Goal: Check status: Check status

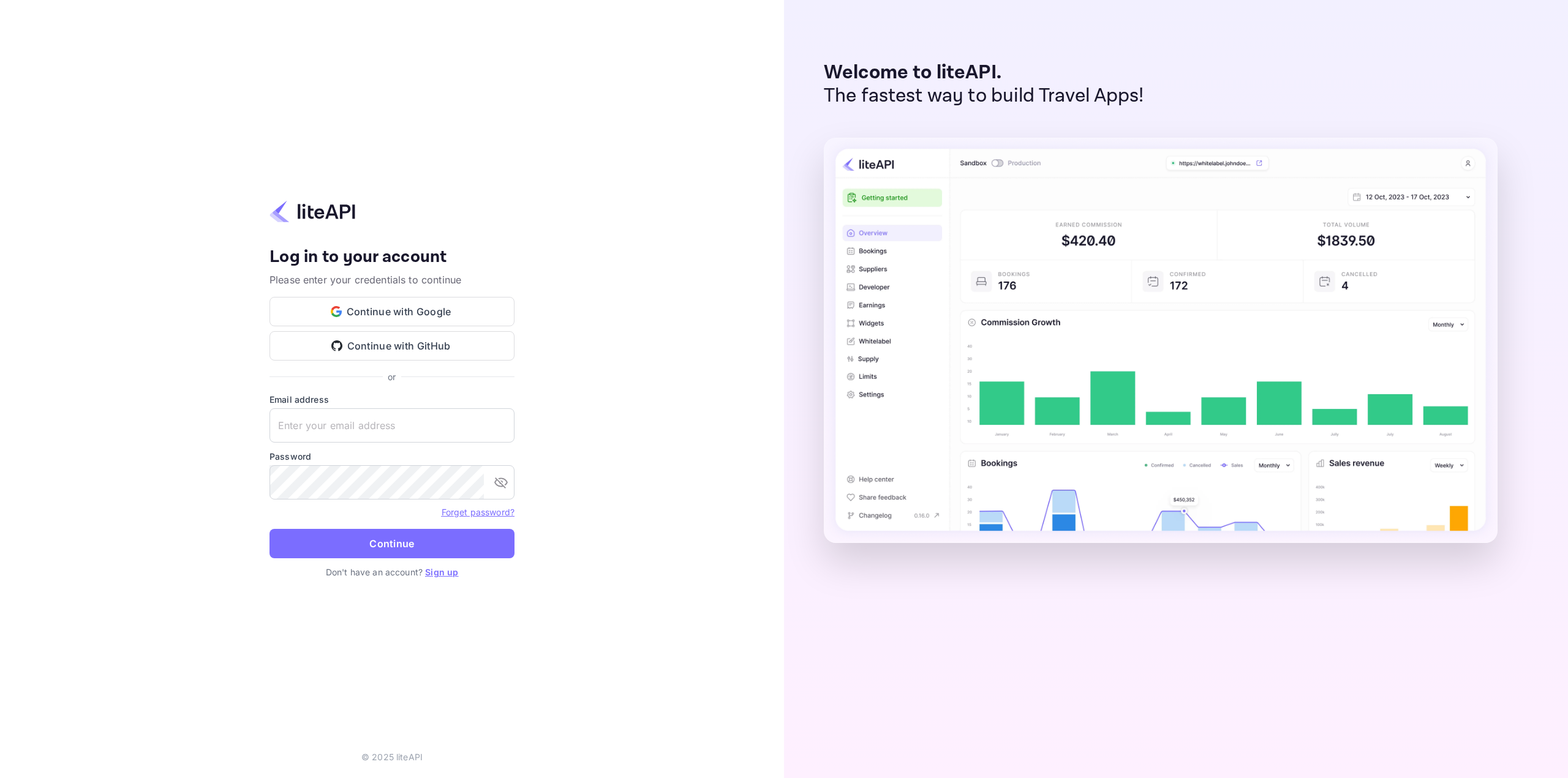
type input "nuiteedirectcug@hotelogical.com"
drag, startPoint x: 0, startPoint y: 0, endPoint x: 369, endPoint y: 533, distance: 648.3
click at [369, 534] on button "Continue" at bounding box center [392, 543] width 245 height 29
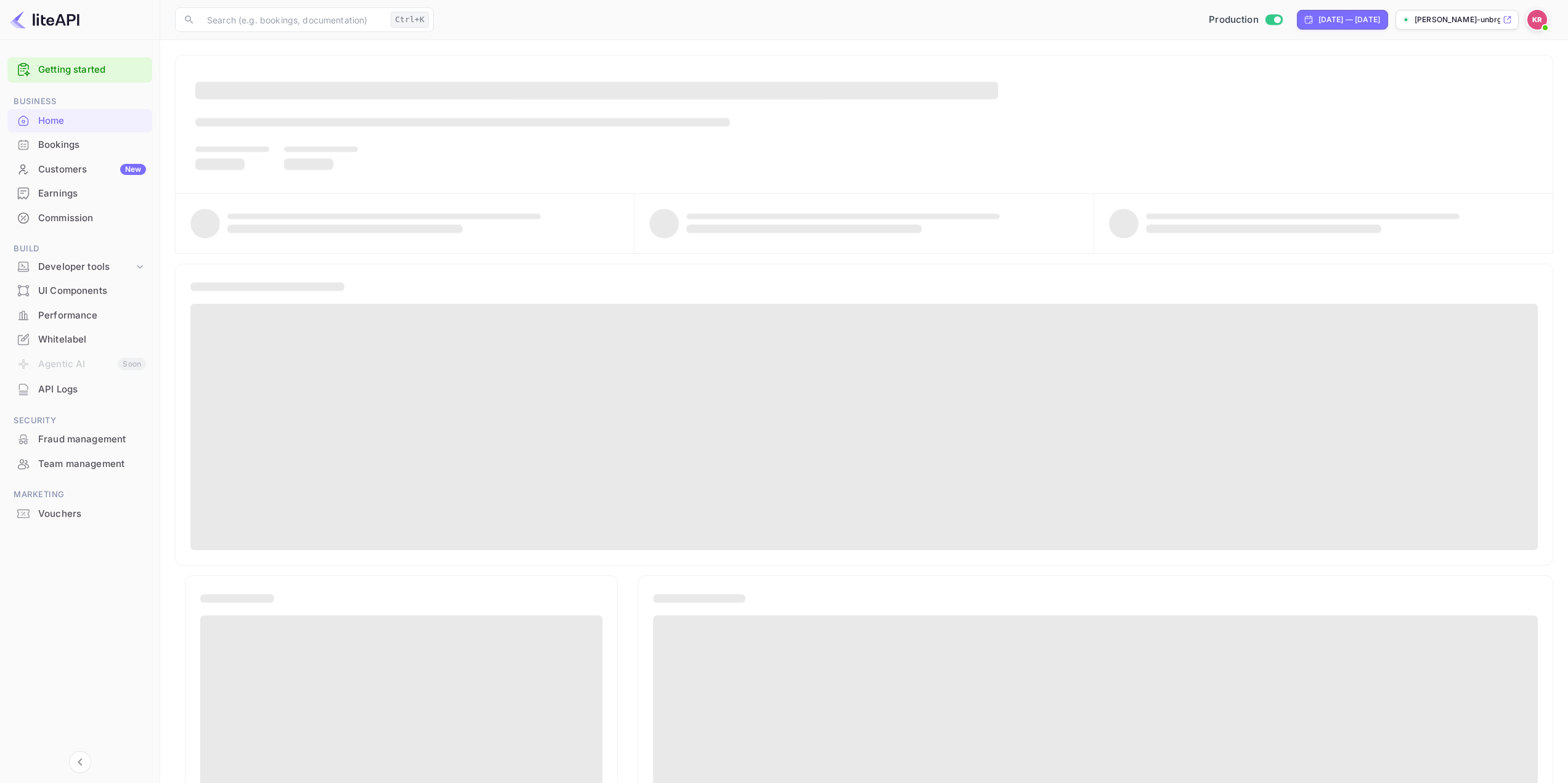
click at [77, 144] on div "Bookings" at bounding box center [92, 145] width 108 height 14
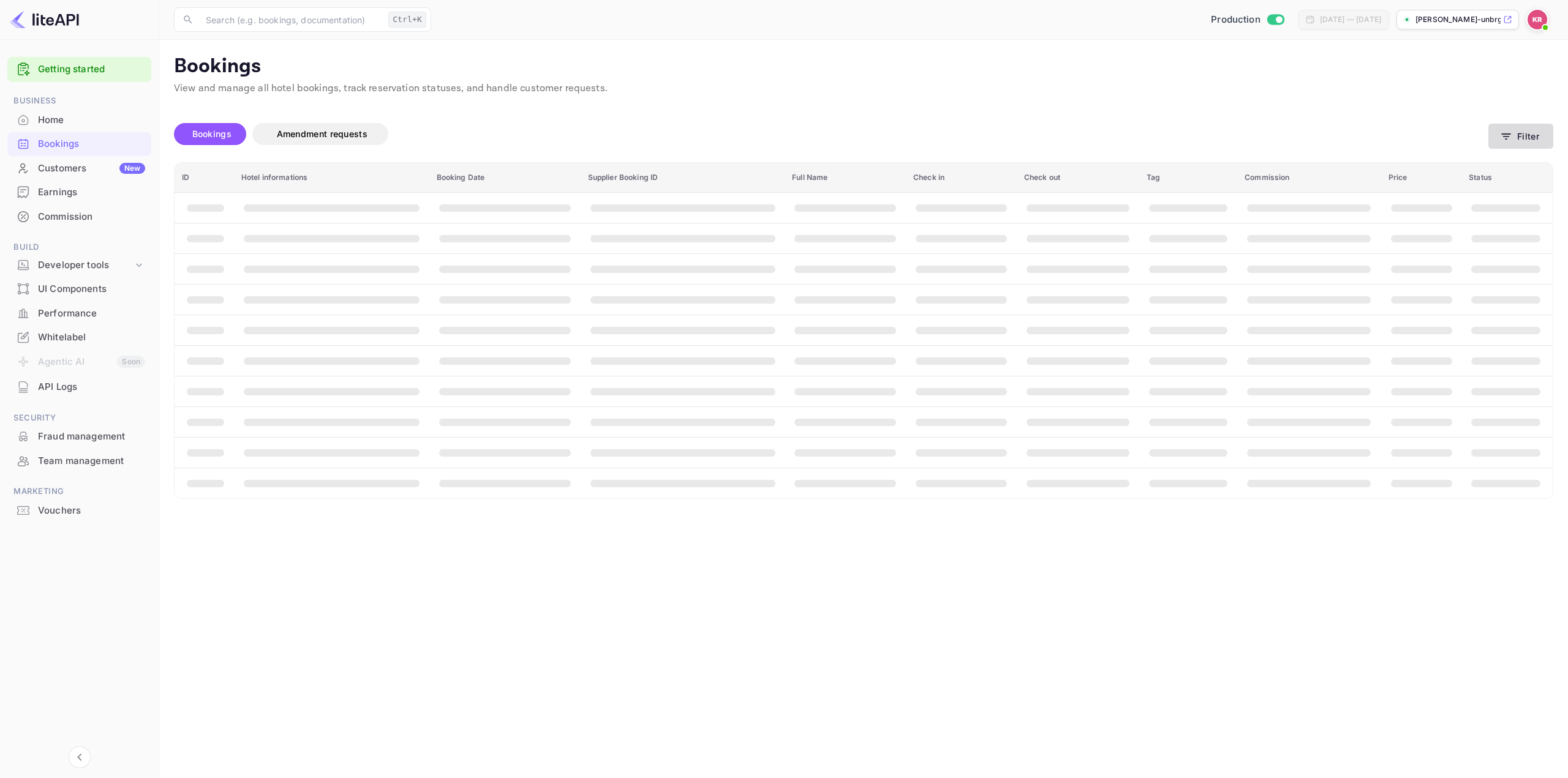
click at [1520, 136] on button "Filter" at bounding box center [1521, 136] width 65 height 25
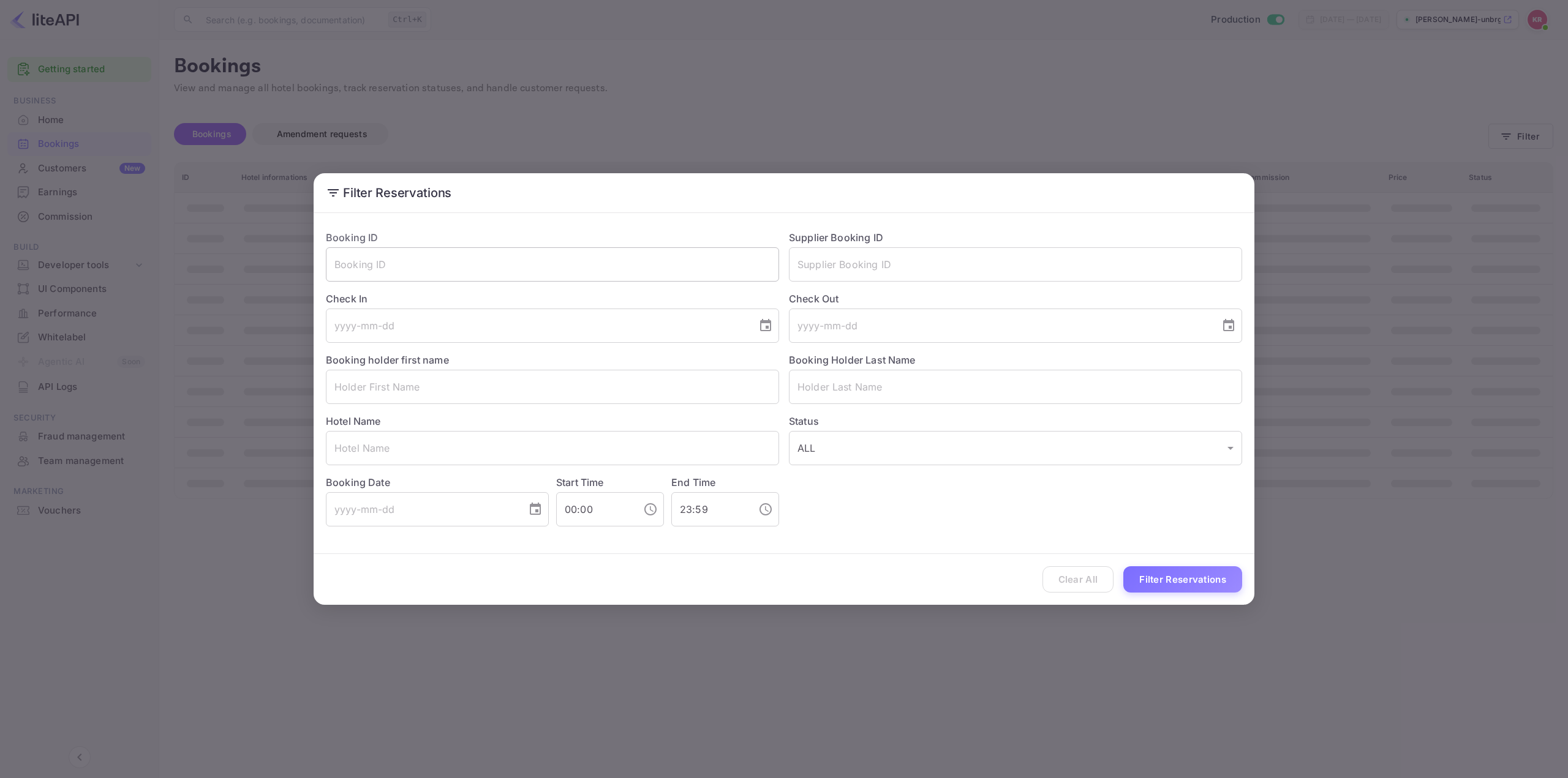
click at [696, 261] on input "text" at bounding box center [552, 265] width 453 height 35
paste input "-MR4fq63n"
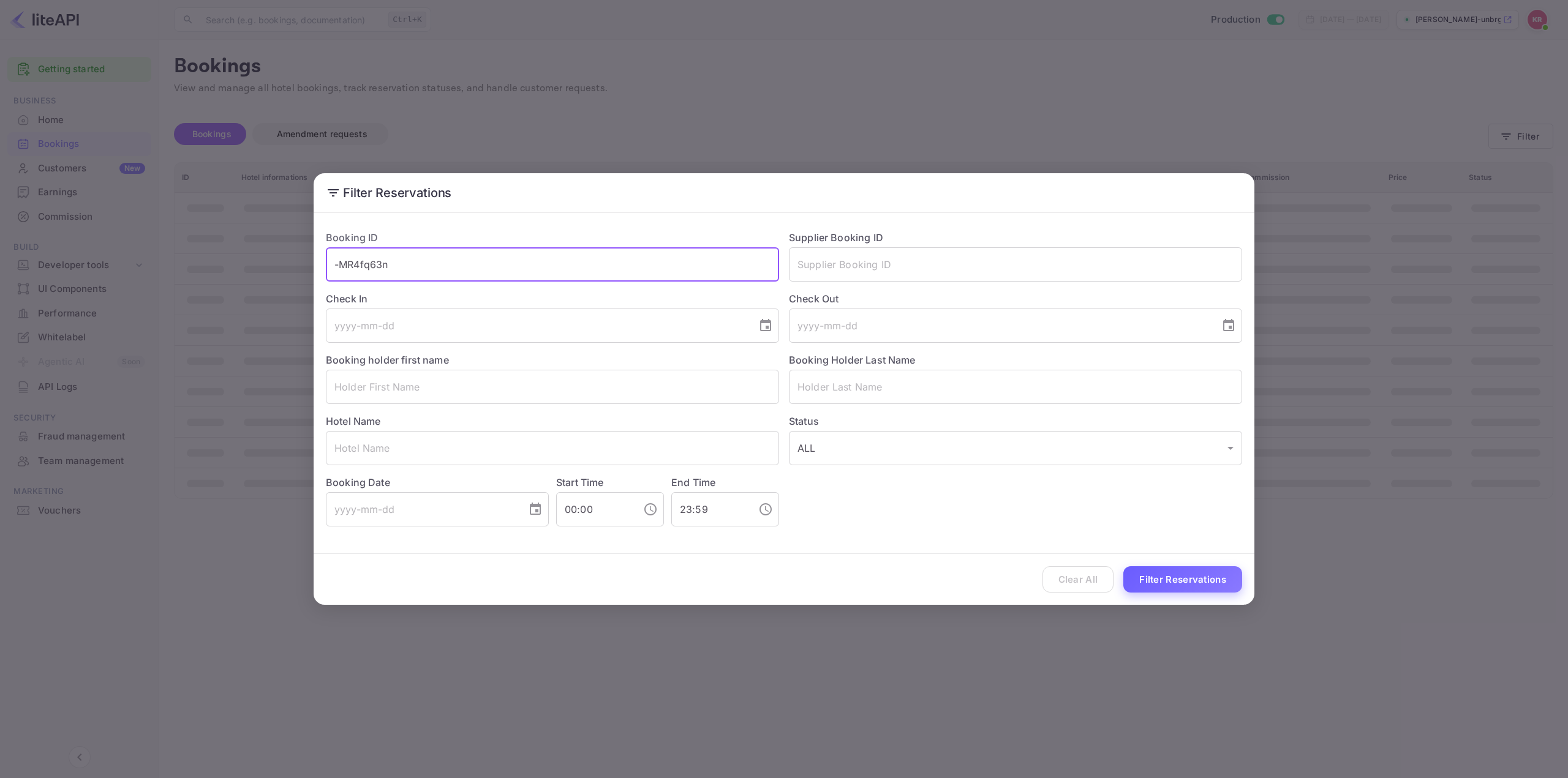
type input "-MR4fq63n"
click at [1178, 583] on button "Filter Reservations" at bounding box center [1183, 579] width 119 height 26
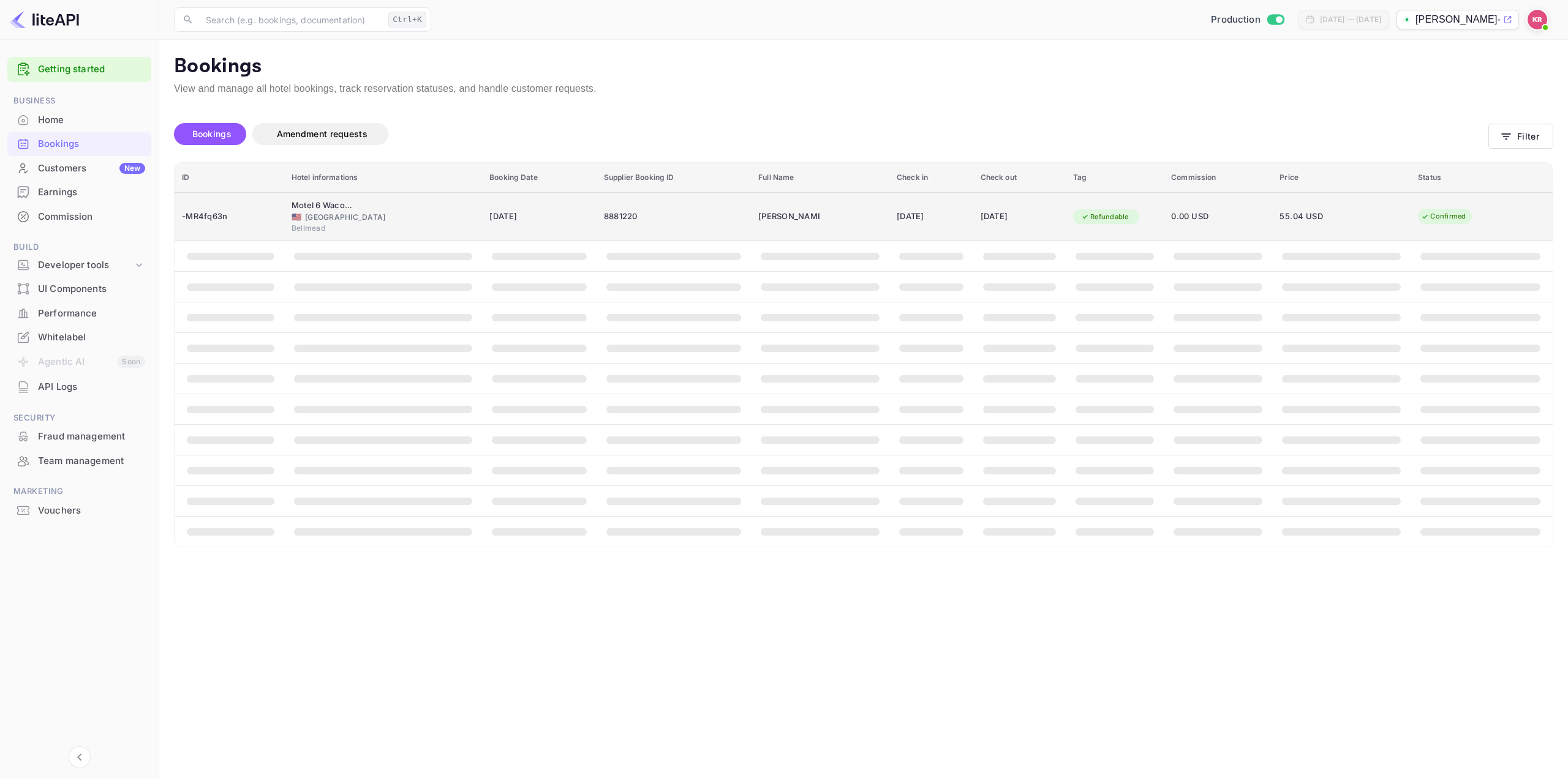
click at [905, 214] on div "[DATE]" at bounding box center [931, 217] width 69 height 20
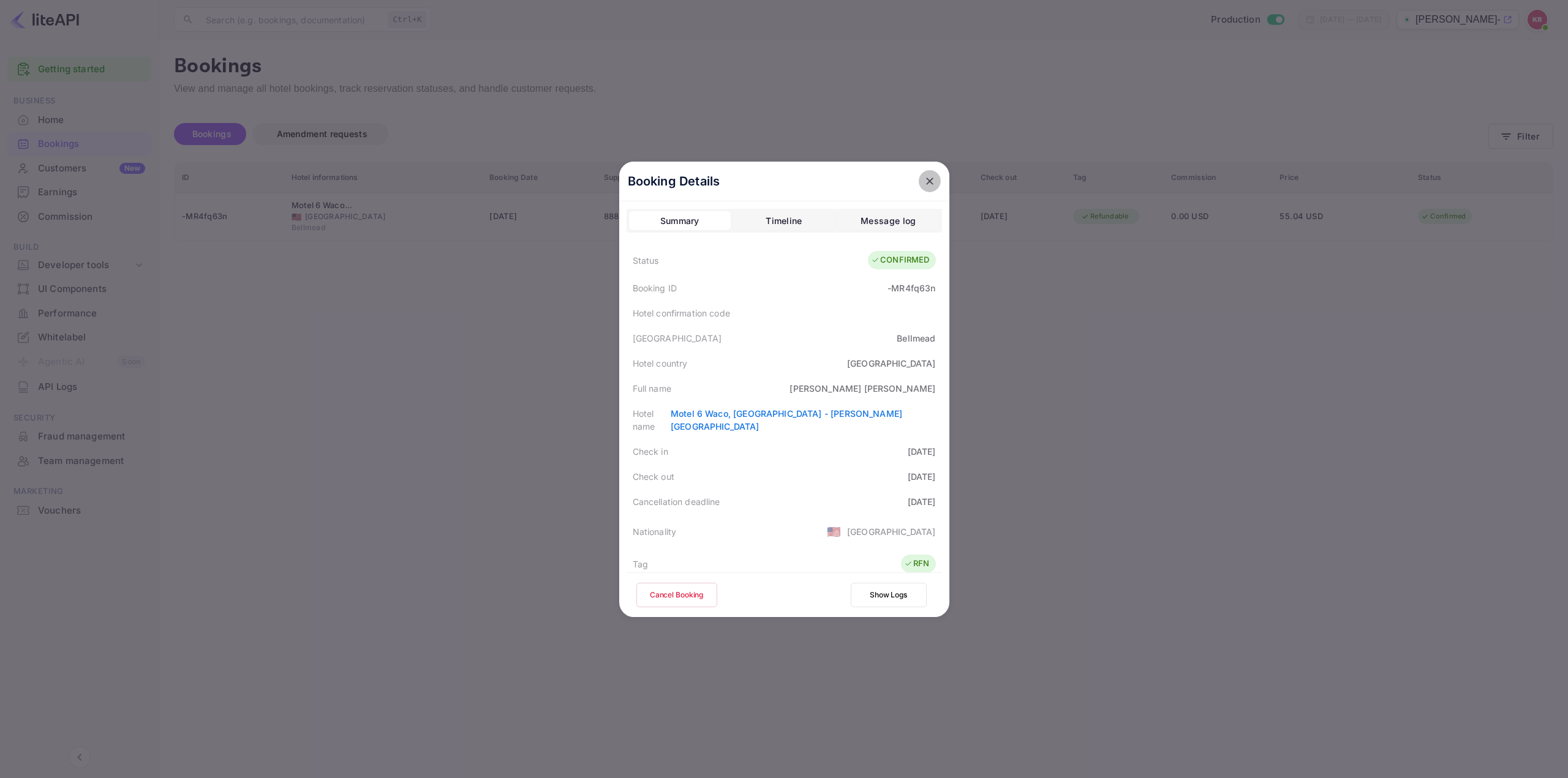
click at [926, 178] on icon "close" at bounding box center [929, 180] width 7 height 7
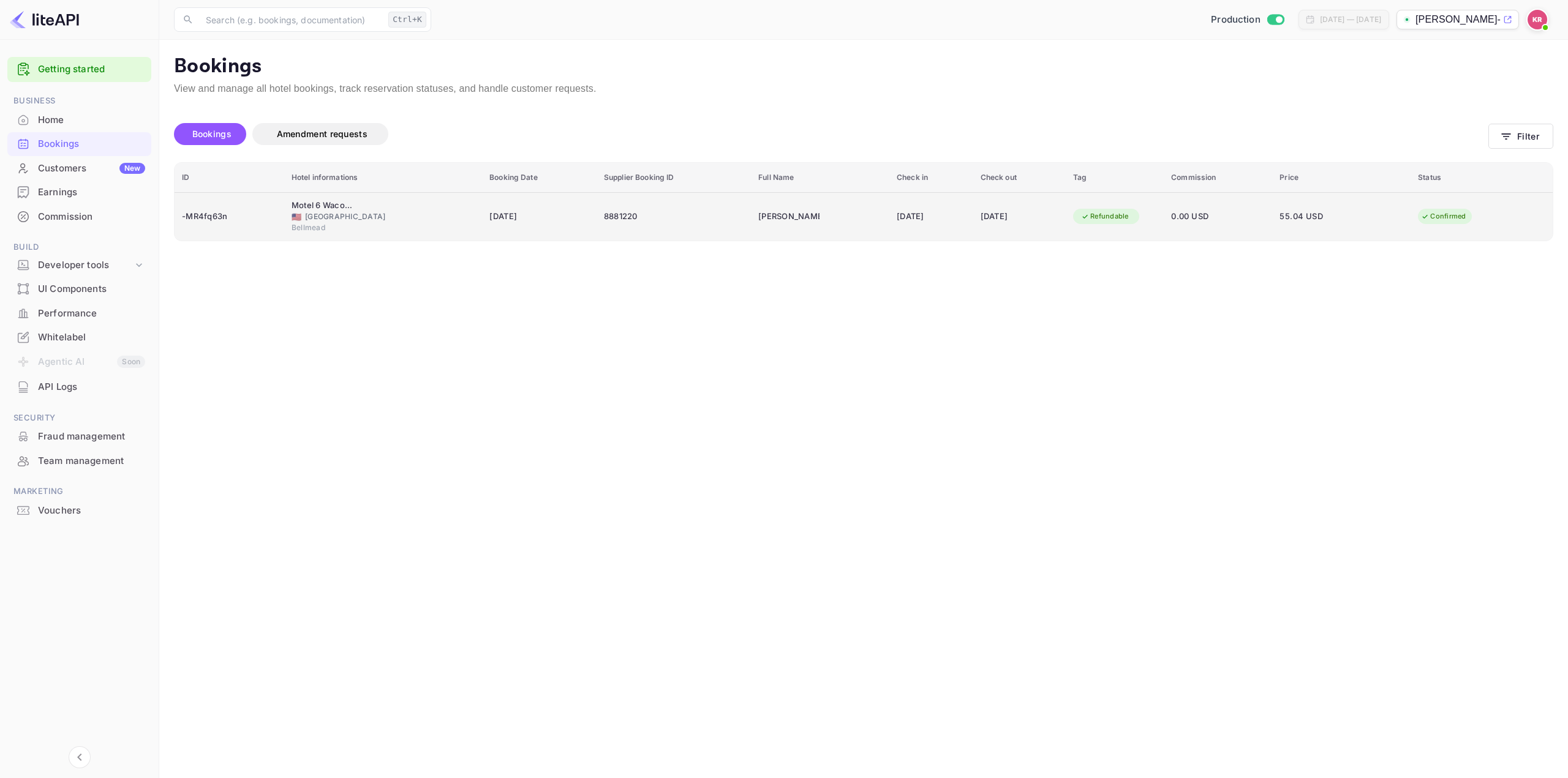
click at [688, 231] on td "8881220" at bounding box center [673, 216] width 155 height 48
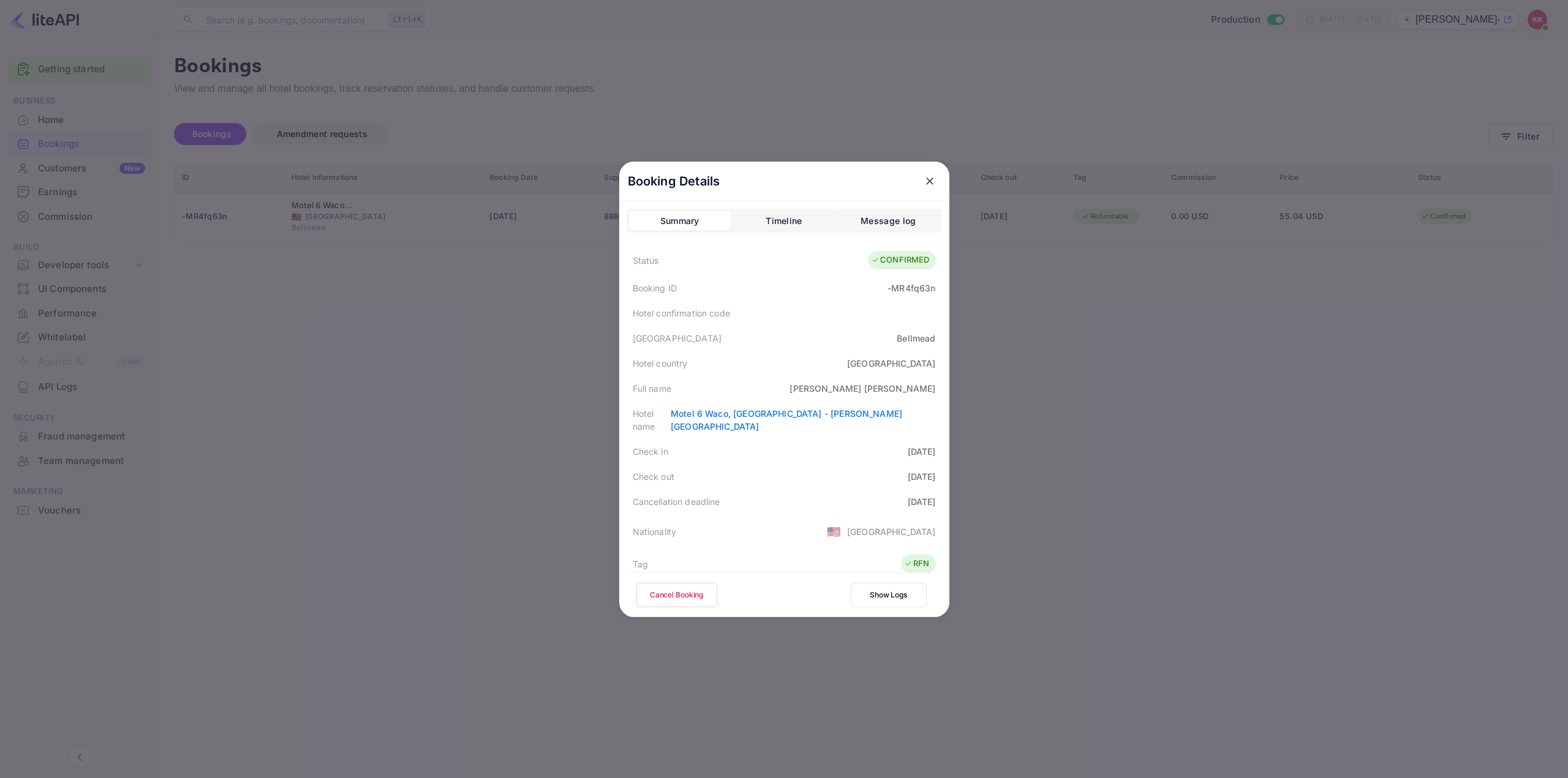
click at [926, 181] on icon "close" at bounding box center [929, 180] width 7 height 7
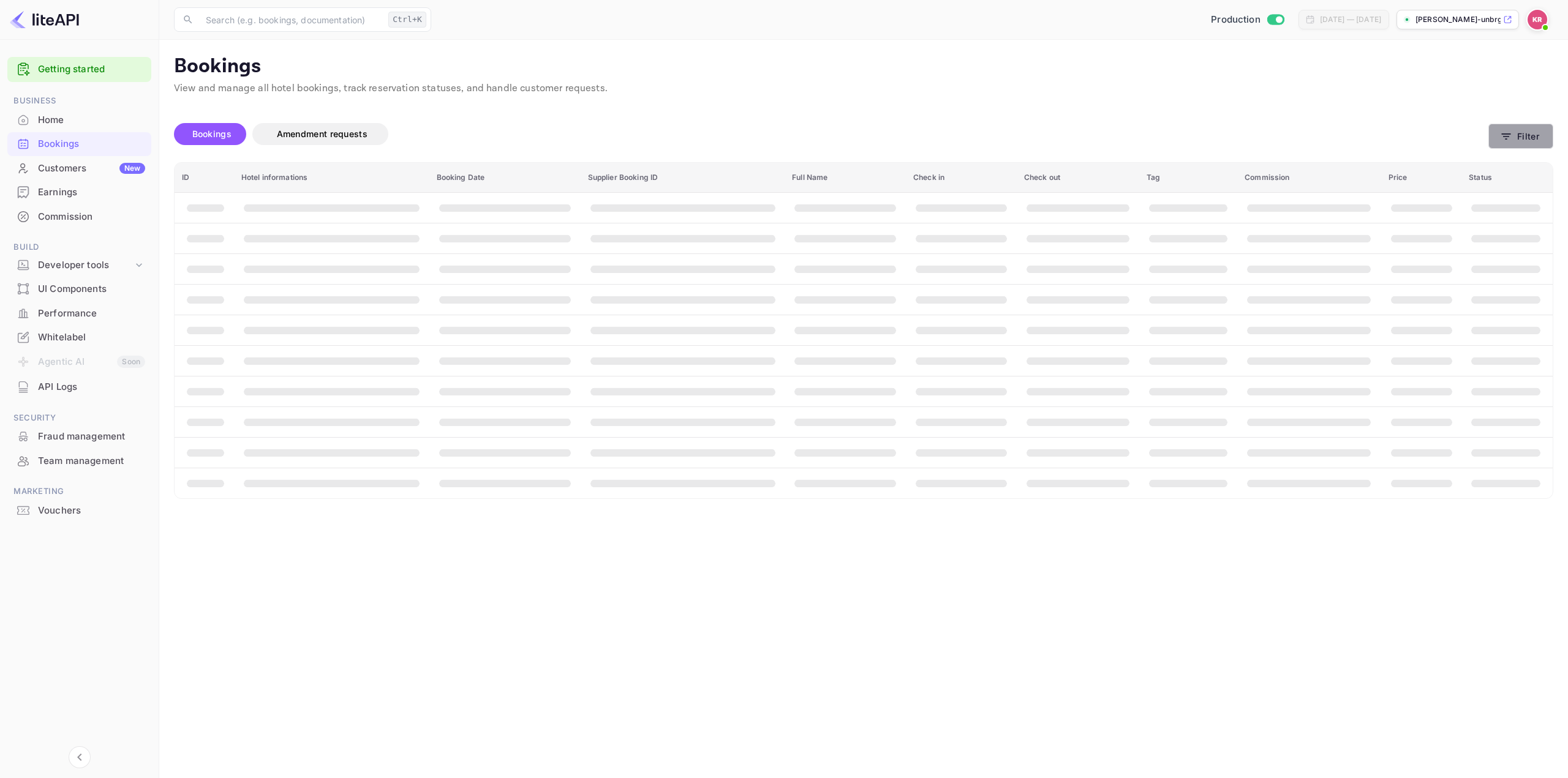
click at [1519, 137] on button "Filter" at bounding box center [1521, 136] width 65 height 25
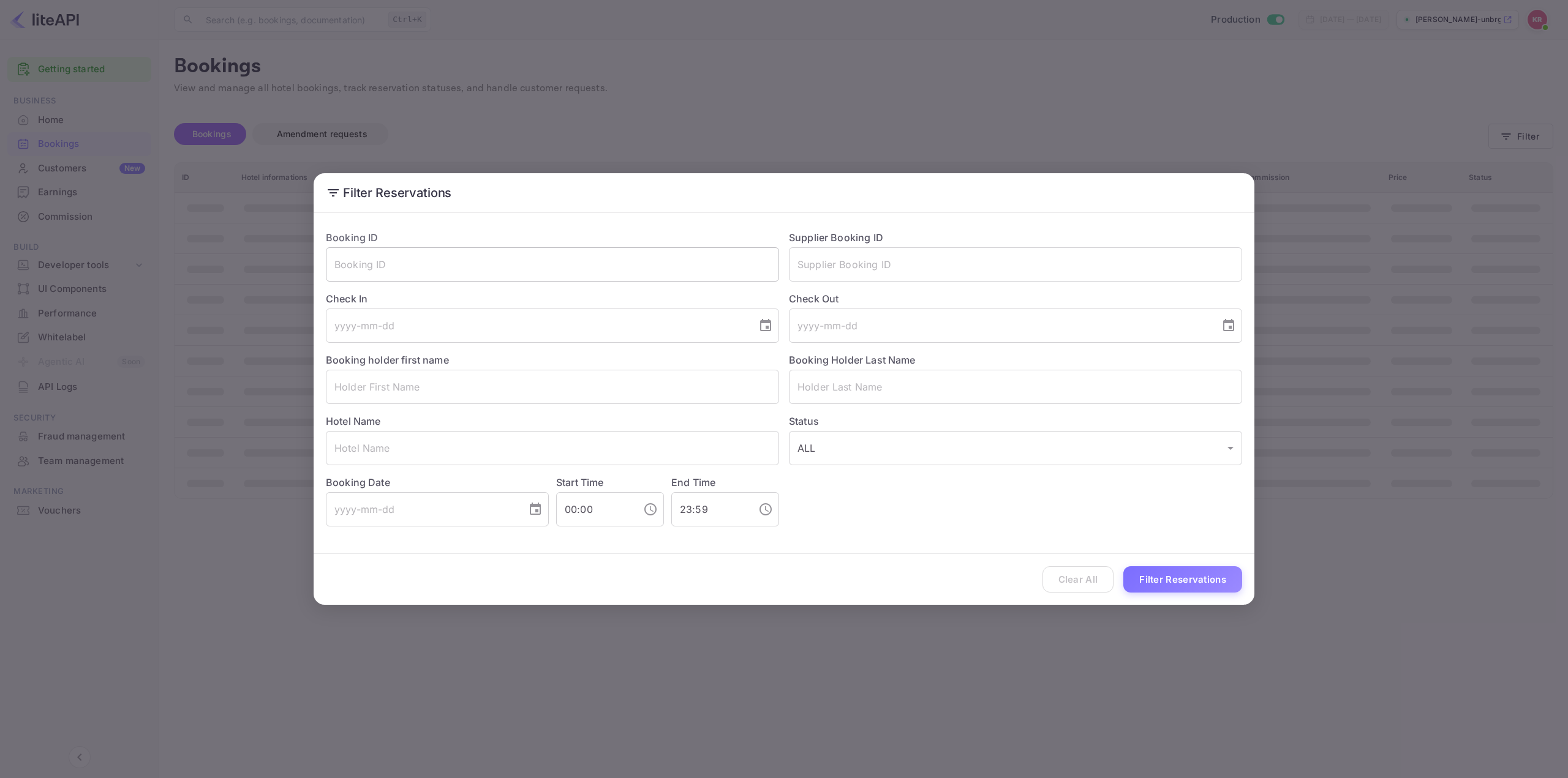
click at [602, 265] on input "text" at bounding box center [552, 265] width 453 height 35
paste input "-MR4fq63n"
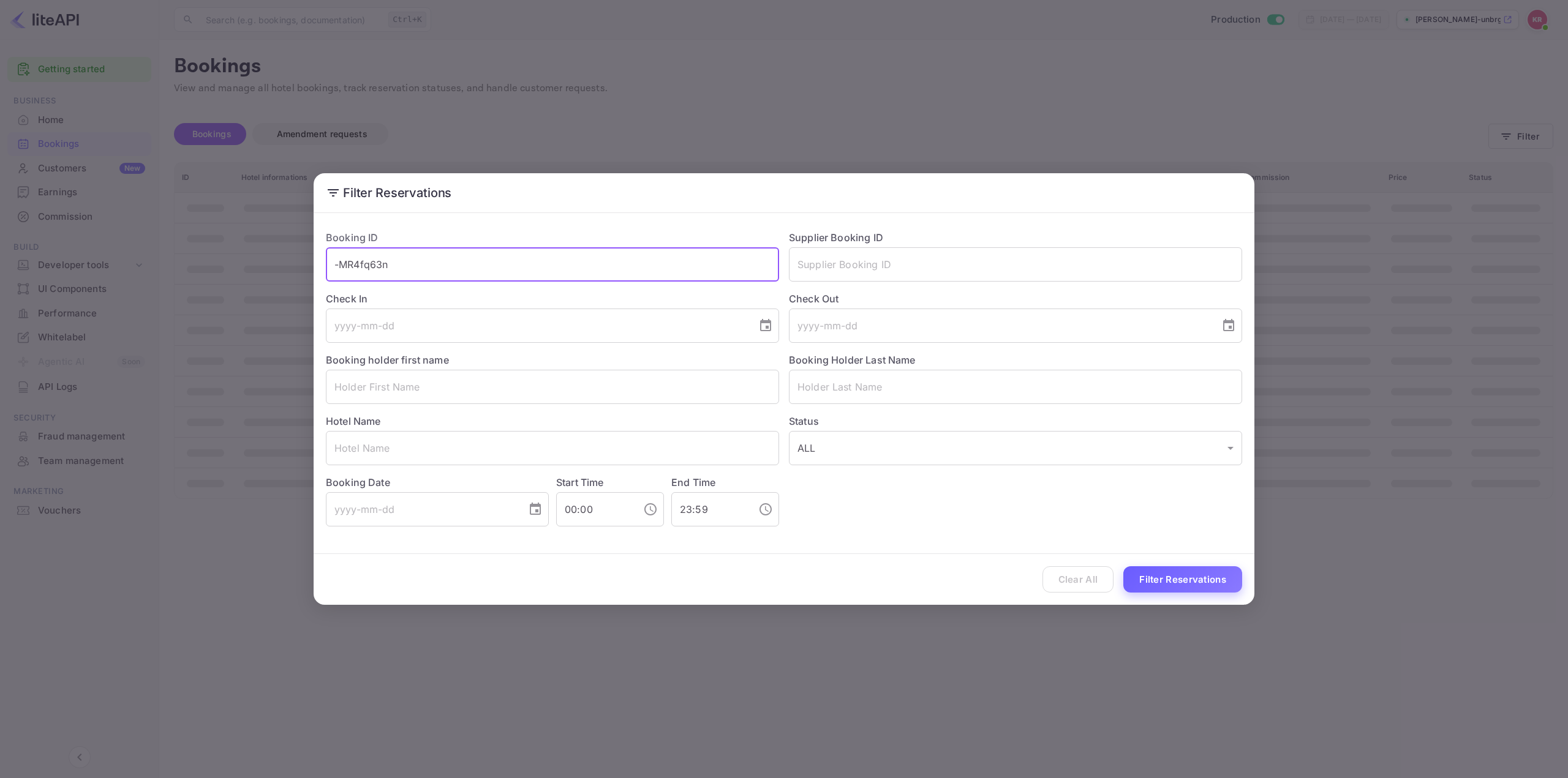
type input "-MR4fq63n"
click at [1167, 574] on button "Filter Reservations" at bounding box center [1183, 579] width 119 height 26
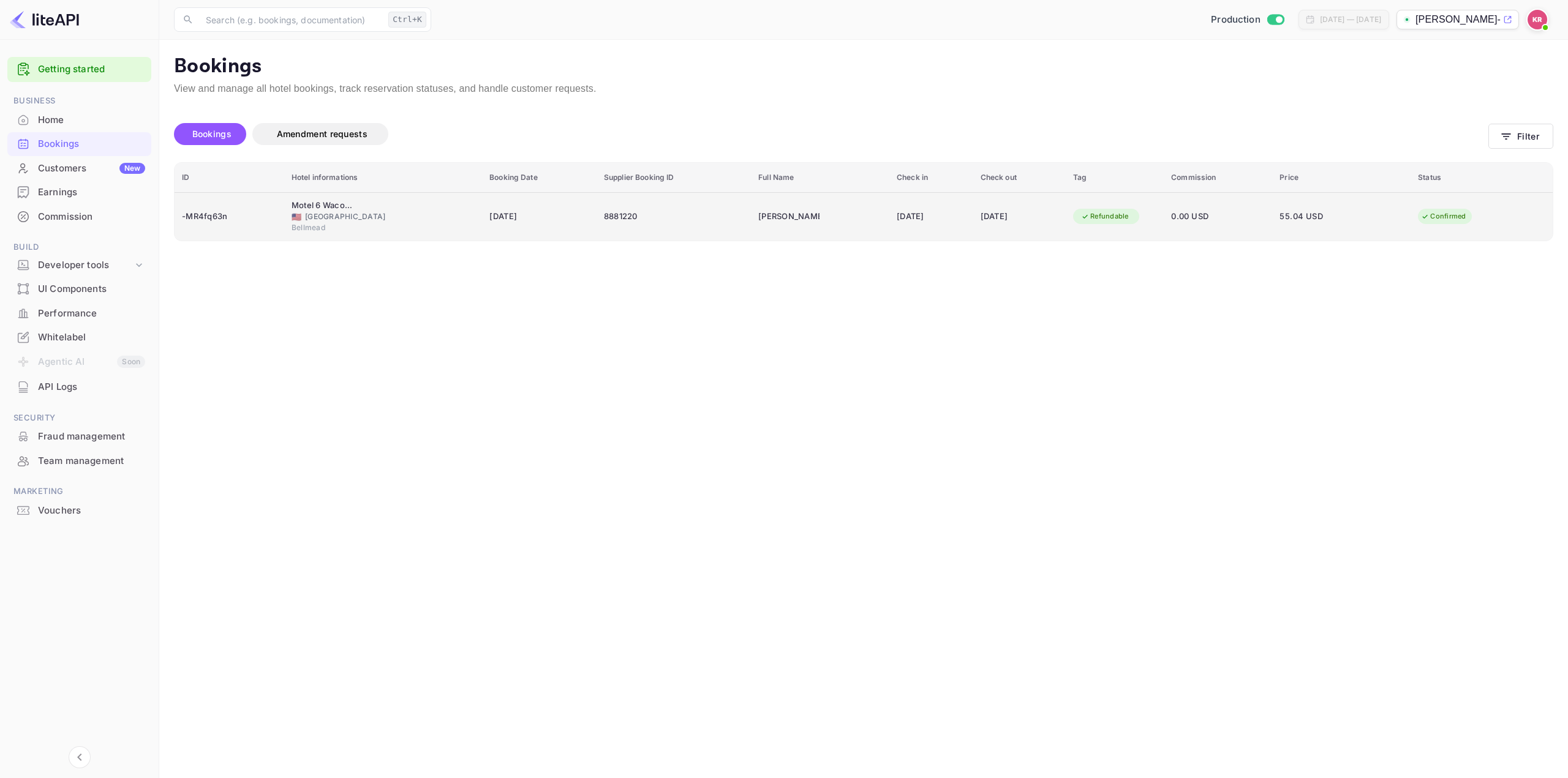
click at [896, 212] on div "[DATE]" at bounding box center [931, 217] width 69 height 20
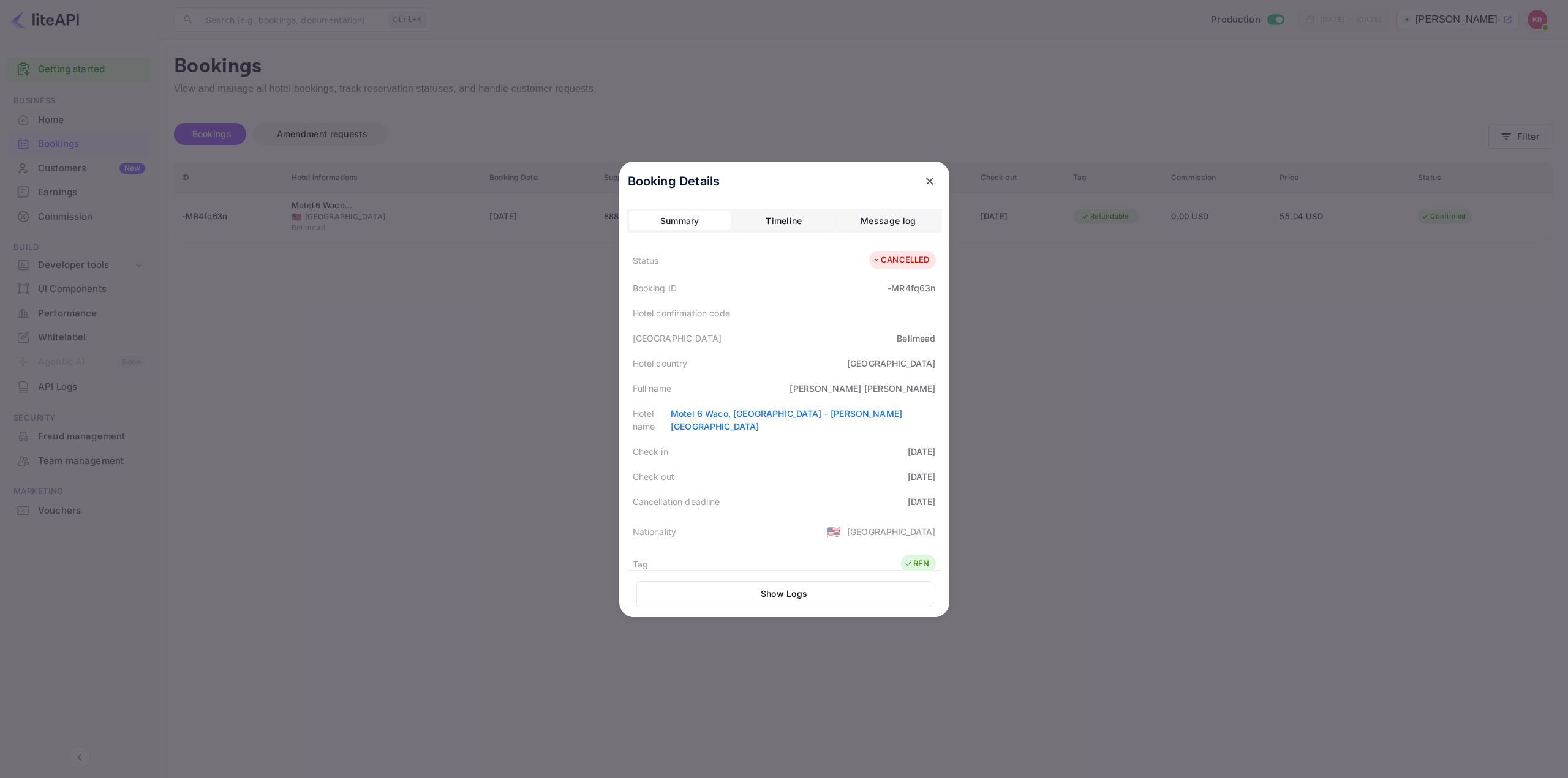
click at [925, 177] on icon "close" at bounding box center [930, 181] width 12 height 12
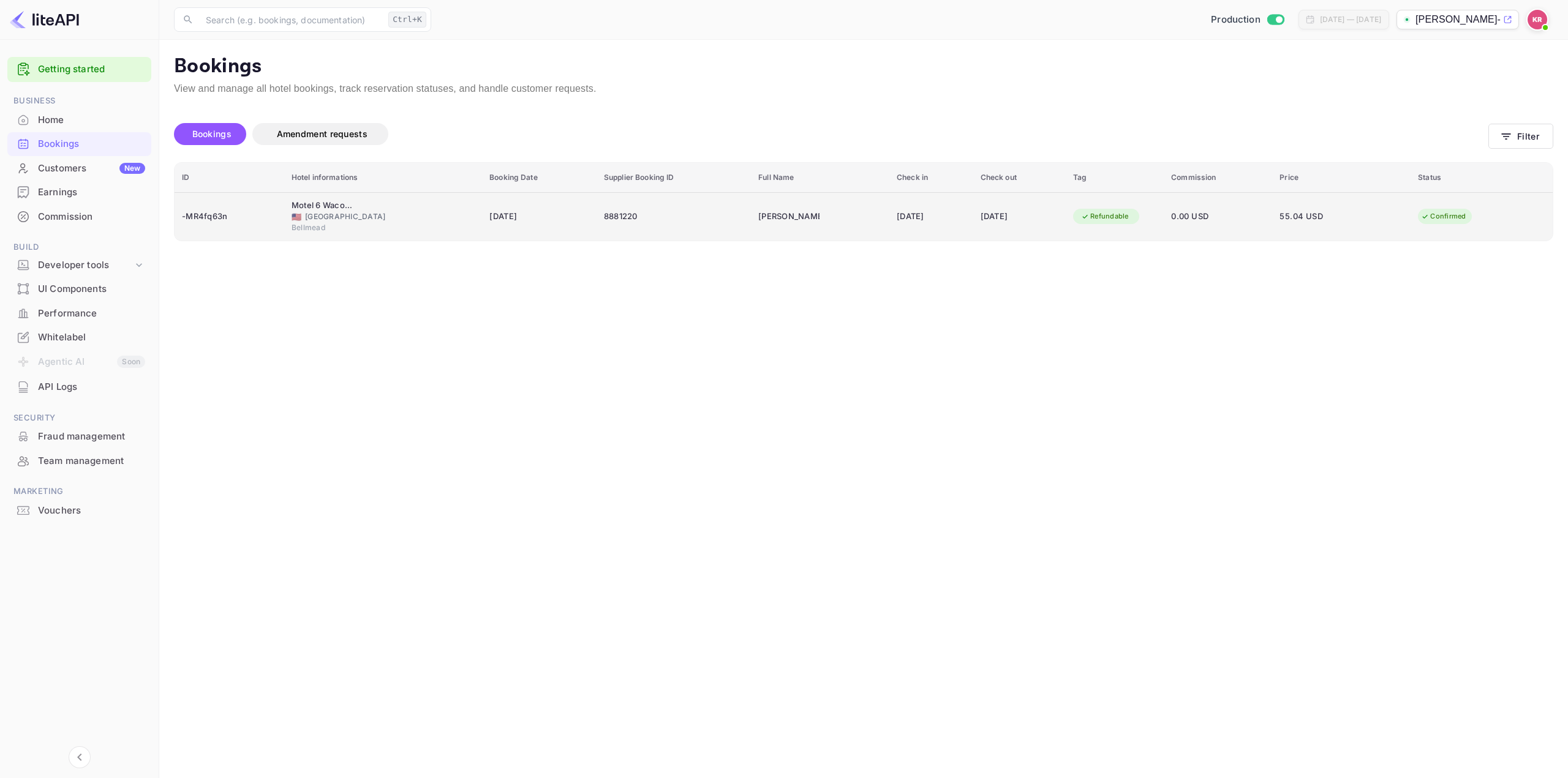
click at [722, 219] on div "8881220" at bounding box center [673, 217] width 140 height 20
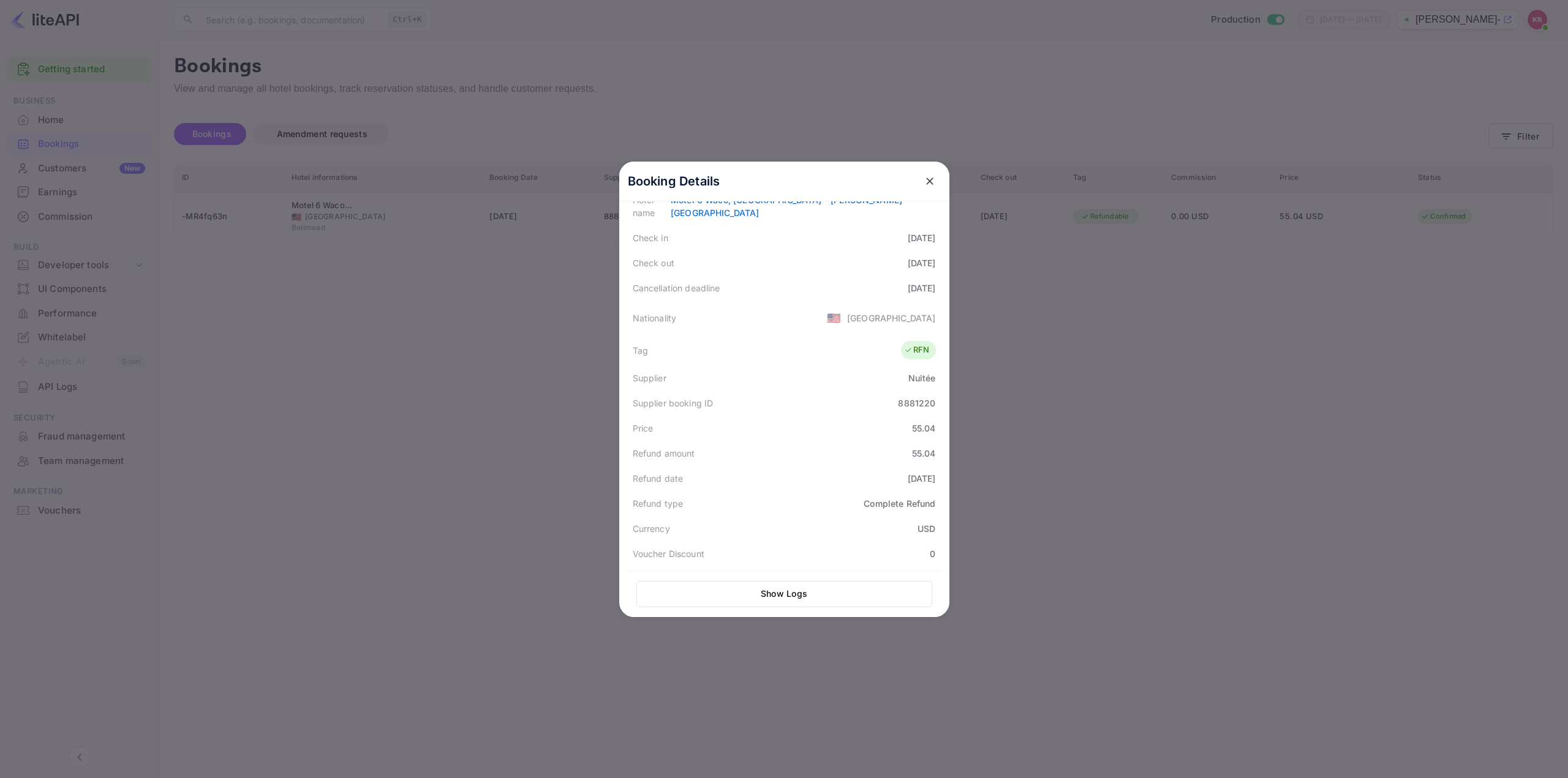
scroll to position [184, 0]
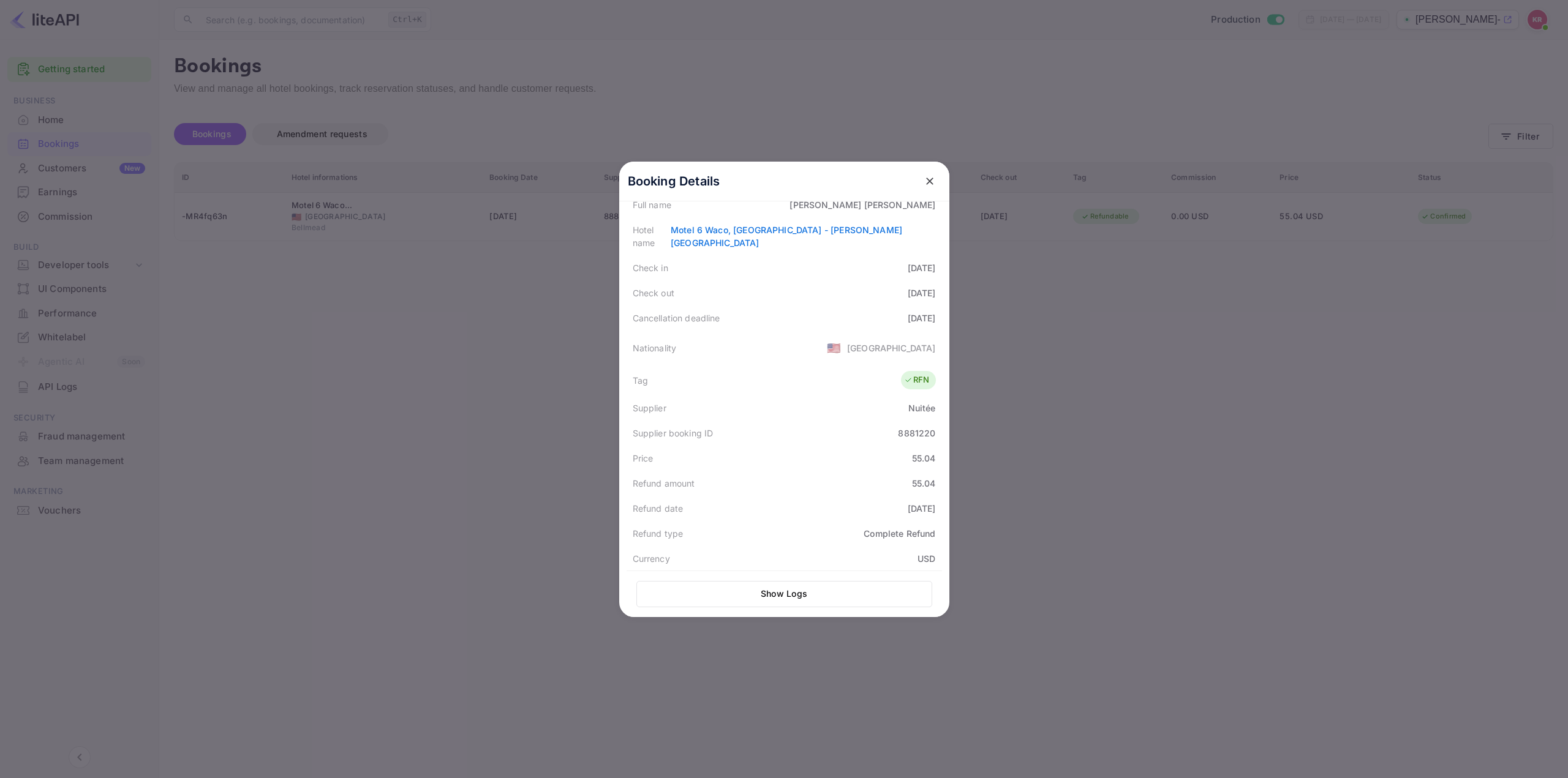
click at [921, 173] on button "close" at bounding box center [930, 181] width 22 height 22
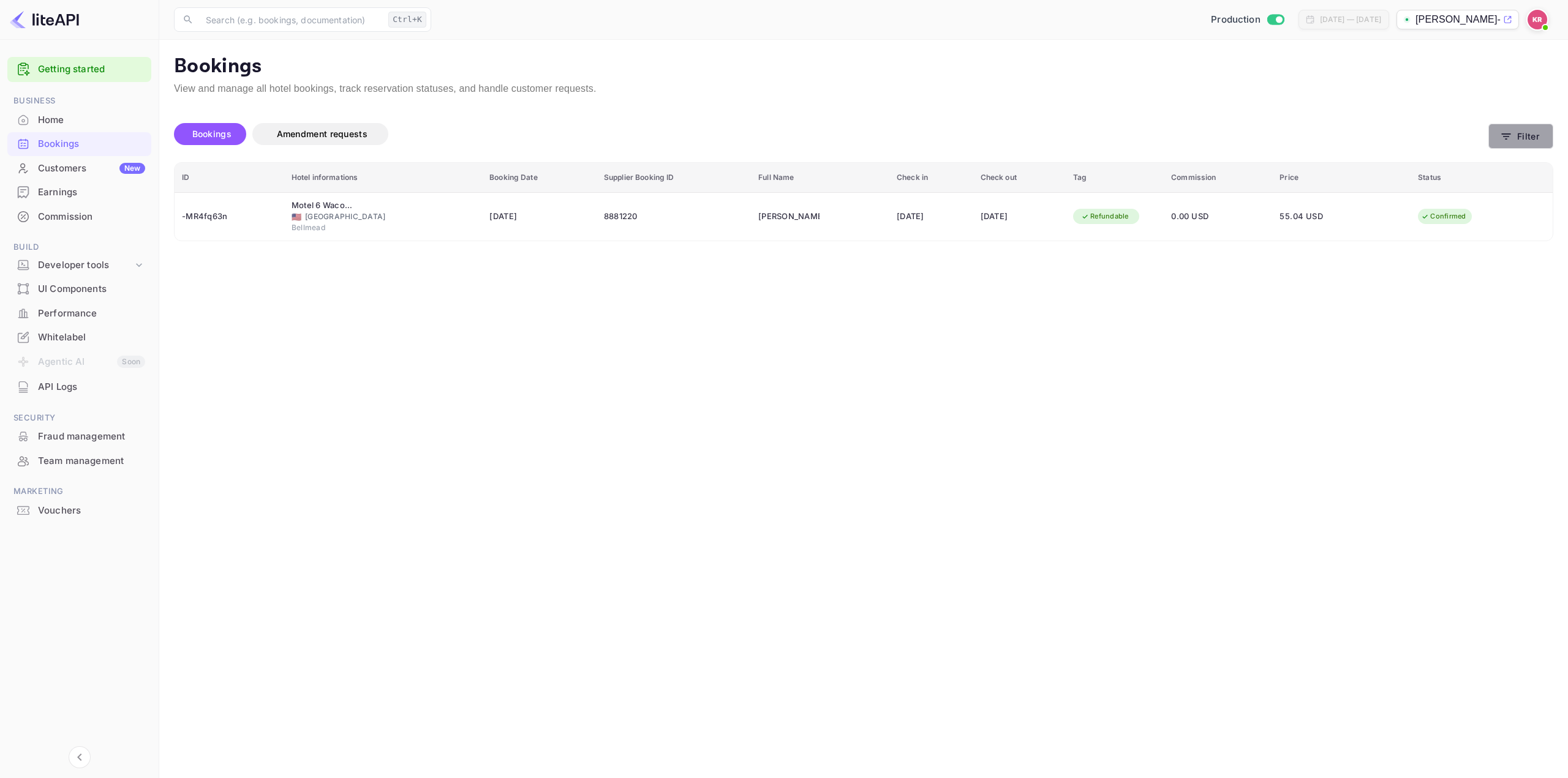
click at [1539, 135] on button "Filter" at bounding box center [1521, 136] width 65 height 25
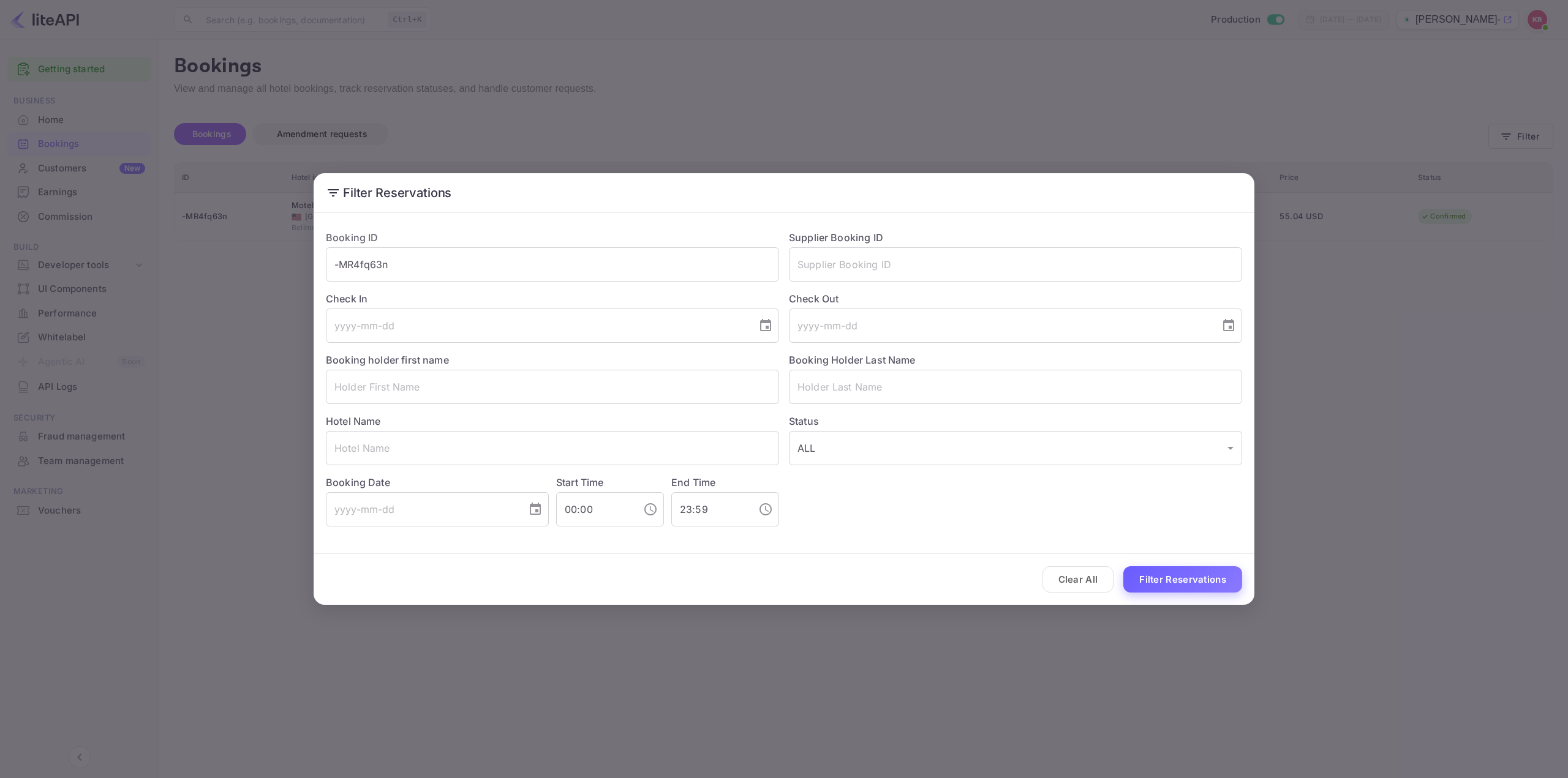
click at [1181, 571] on button "Filter Reservations" at bounding box center [1183, 579] width 119 height 26
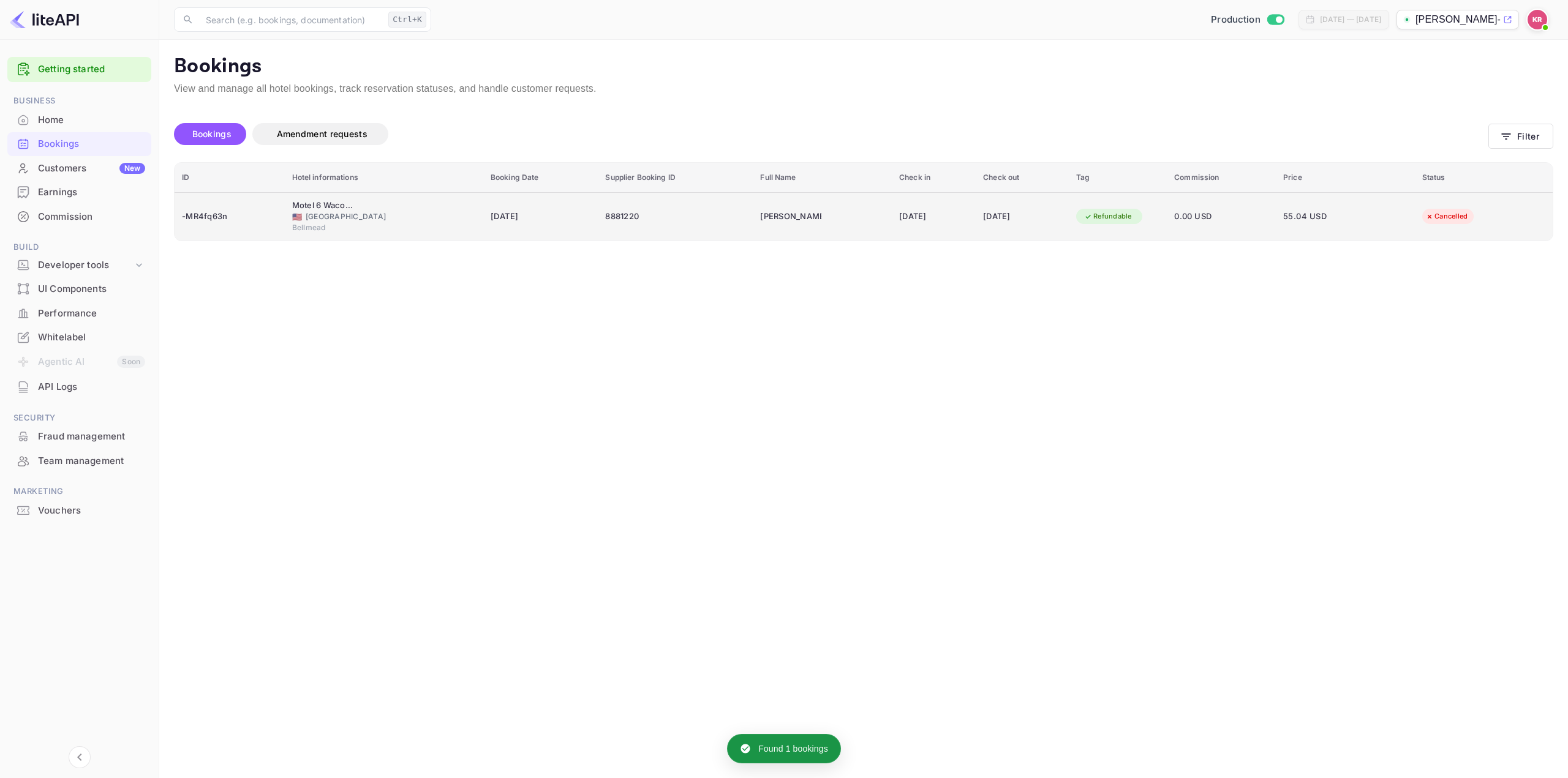
click at [1022, 218] on div "[DATE]" at bounding box center [1022, 217] width 78 height 20
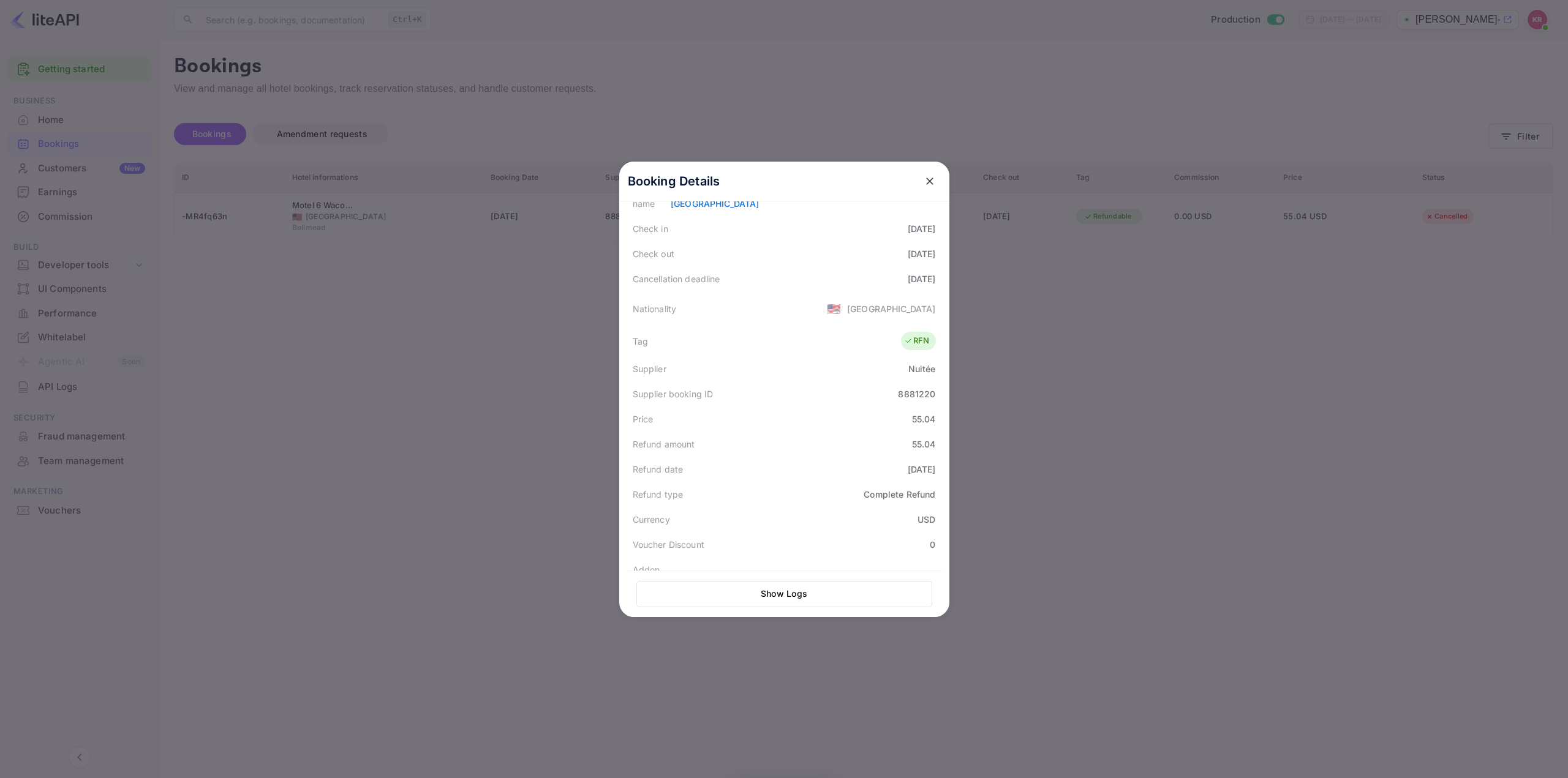
scroll to position [245, 0]
click at [924, 181] on icon "close" at bounding box center [930, 181] width 12 height 12
